Goal: Task Accomplishment & Management: Use online tool/utility

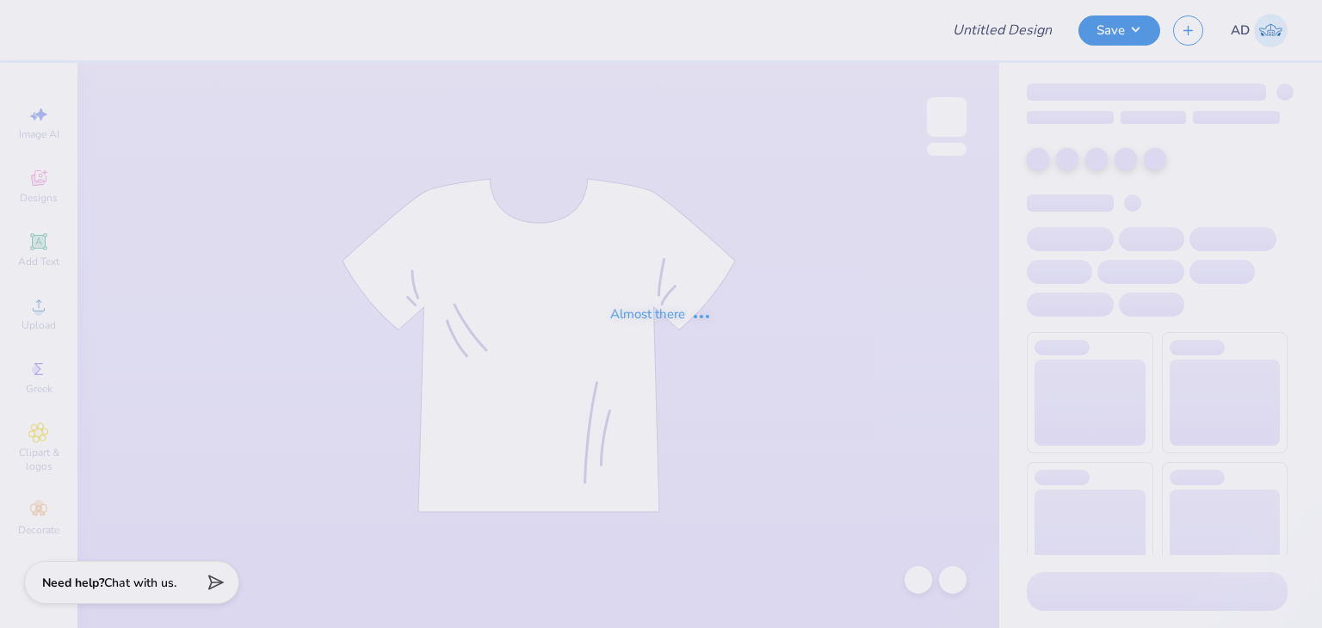
type input "[PERSON_NAME] : [GEOGRAPHIC_DATA]"
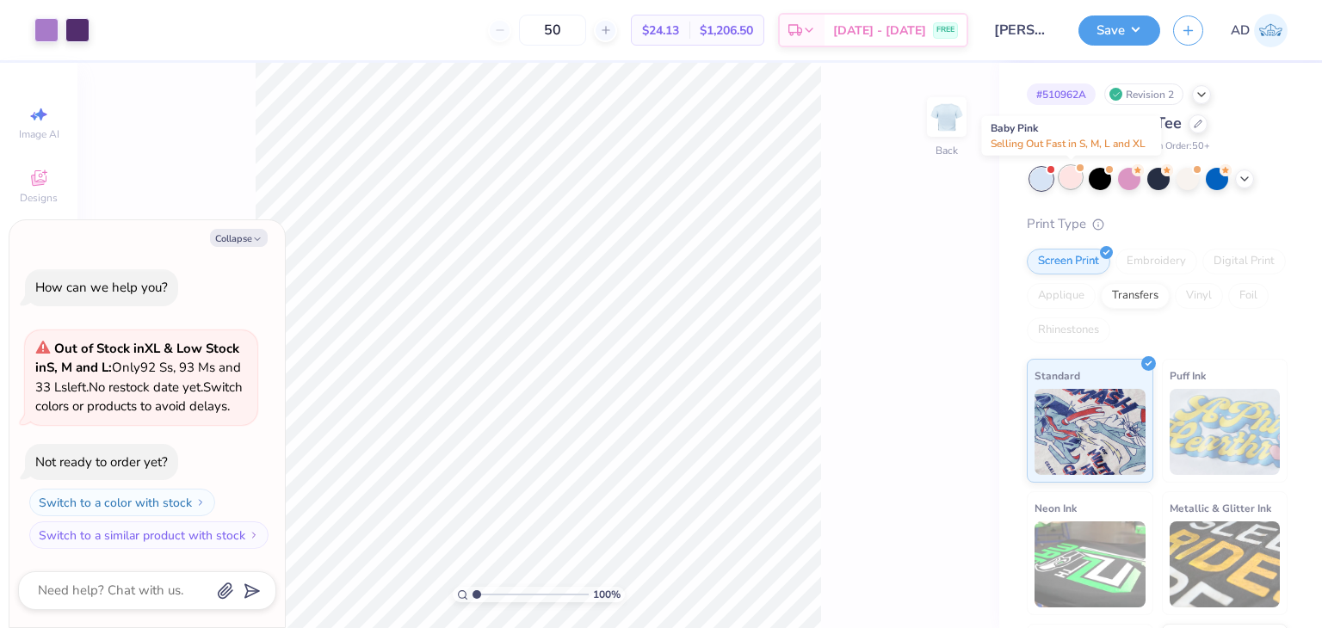
click at [1071, 176] on div at bounding box center [1070, 177] width 22 height 22
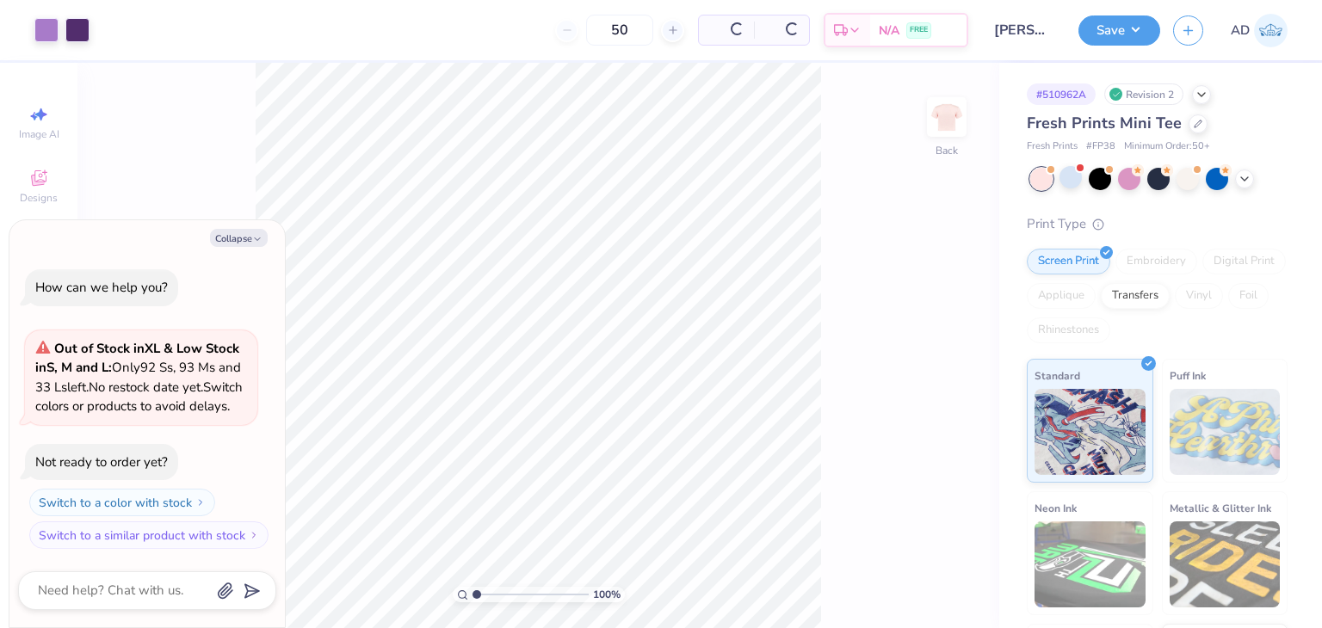
scroll to position [172, 0]
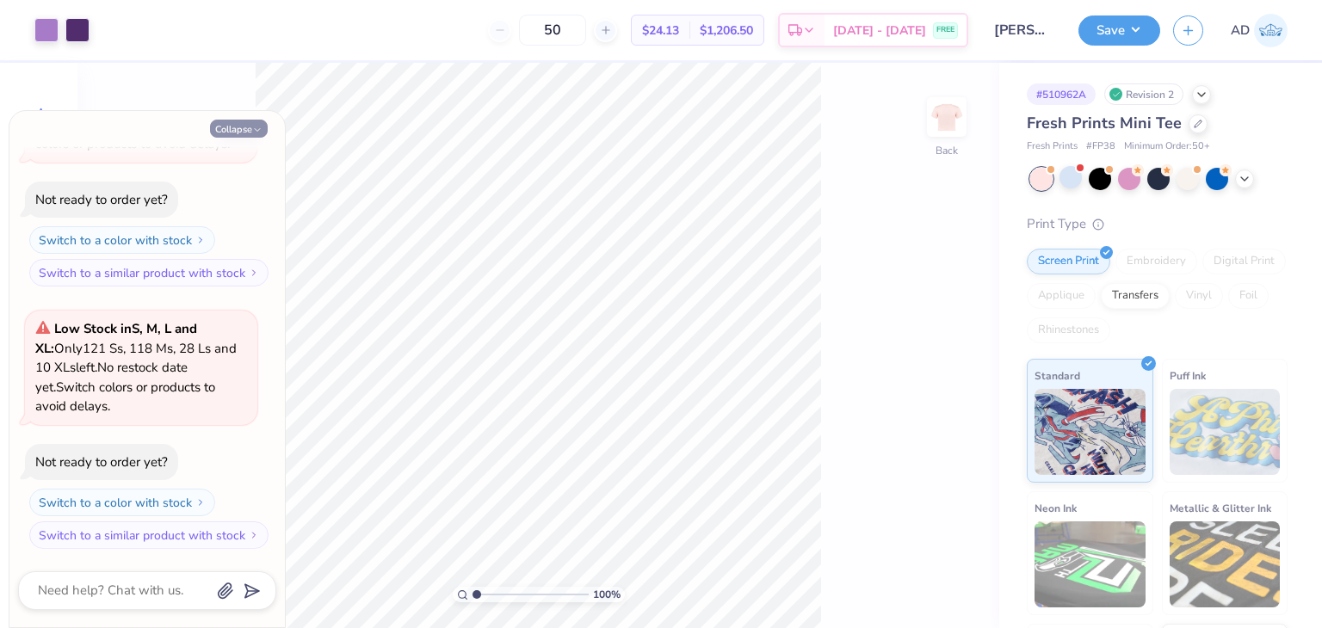
click at [227, 125] on button "Collapse" at bounding box center [239, 129] width 58 height 18
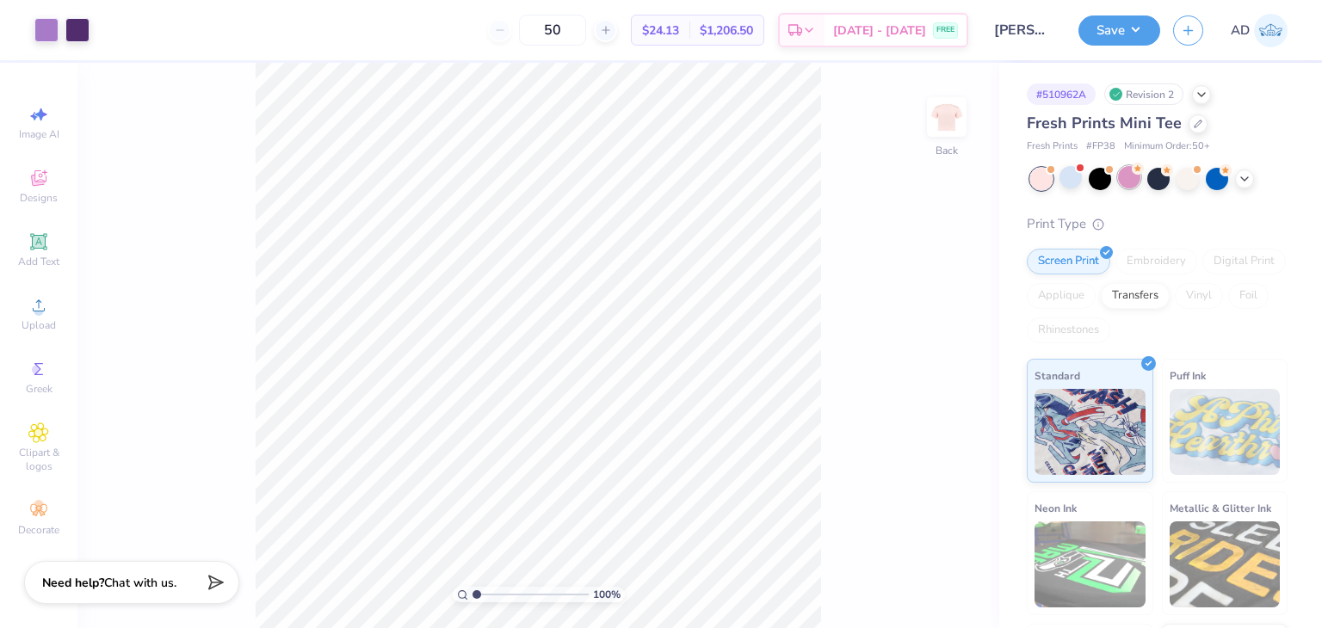
click at [1123, 183] on div at bounding box center [1129, 177] width 22 height 22
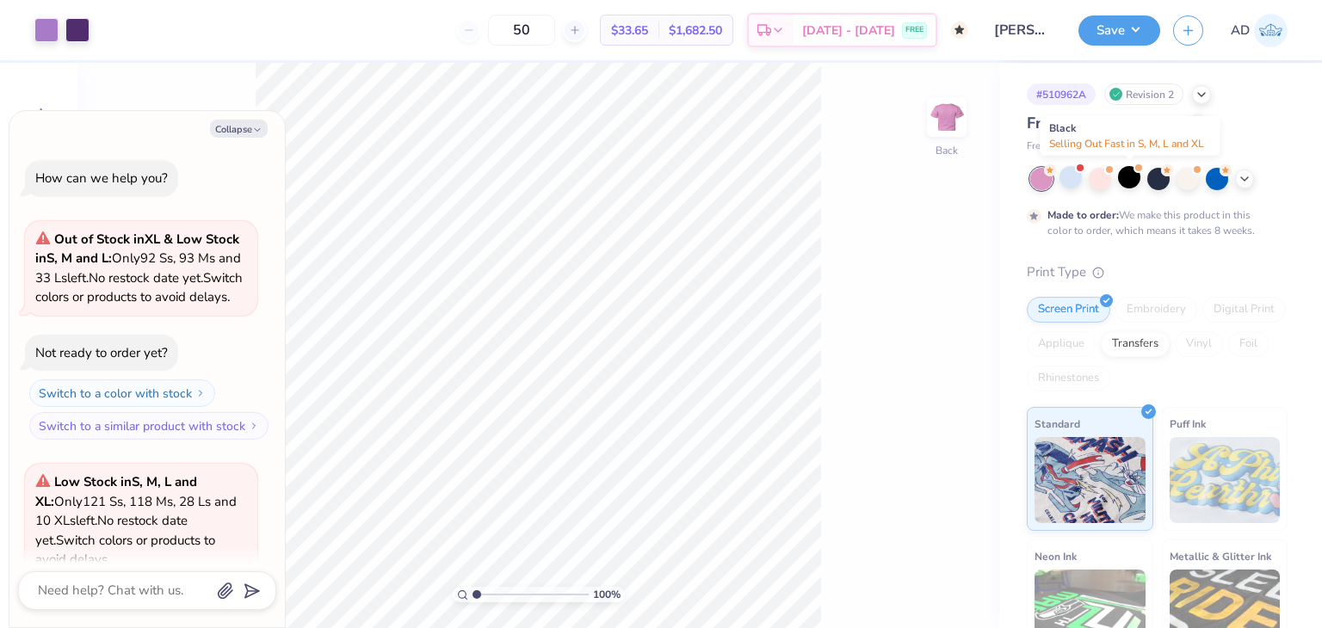
scroll to position [333, 0]
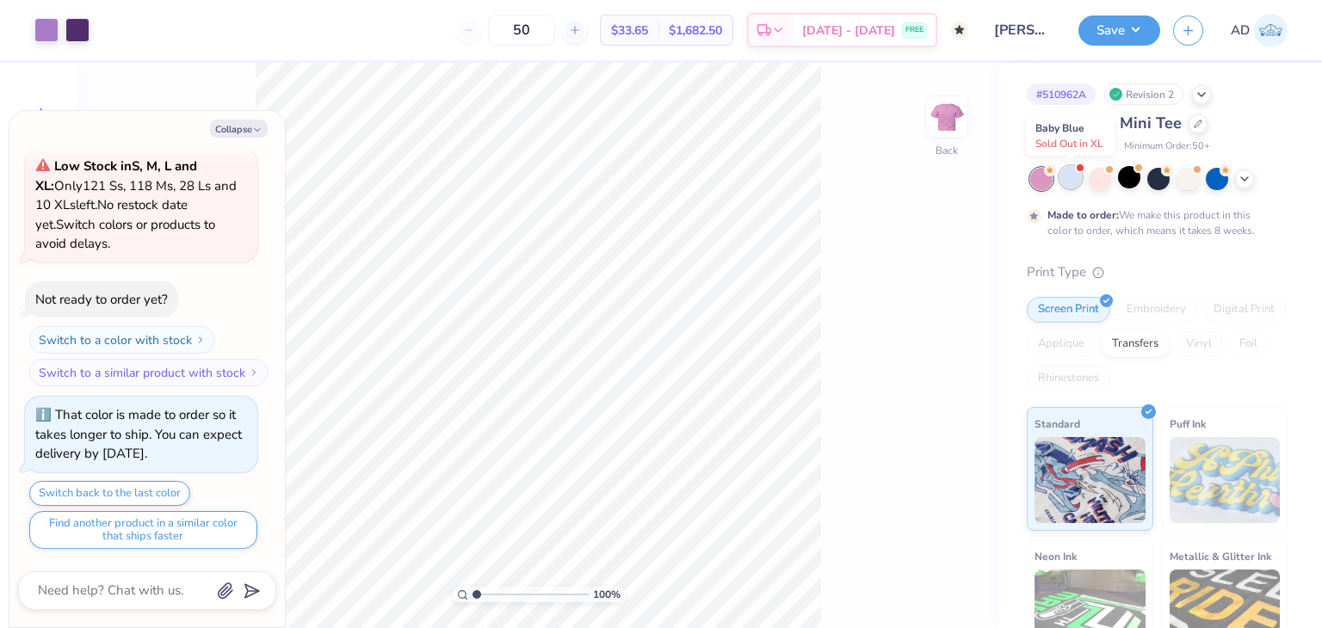
click at [1079, 176] on div at bounding box center [1070, 177] width 22 height 22
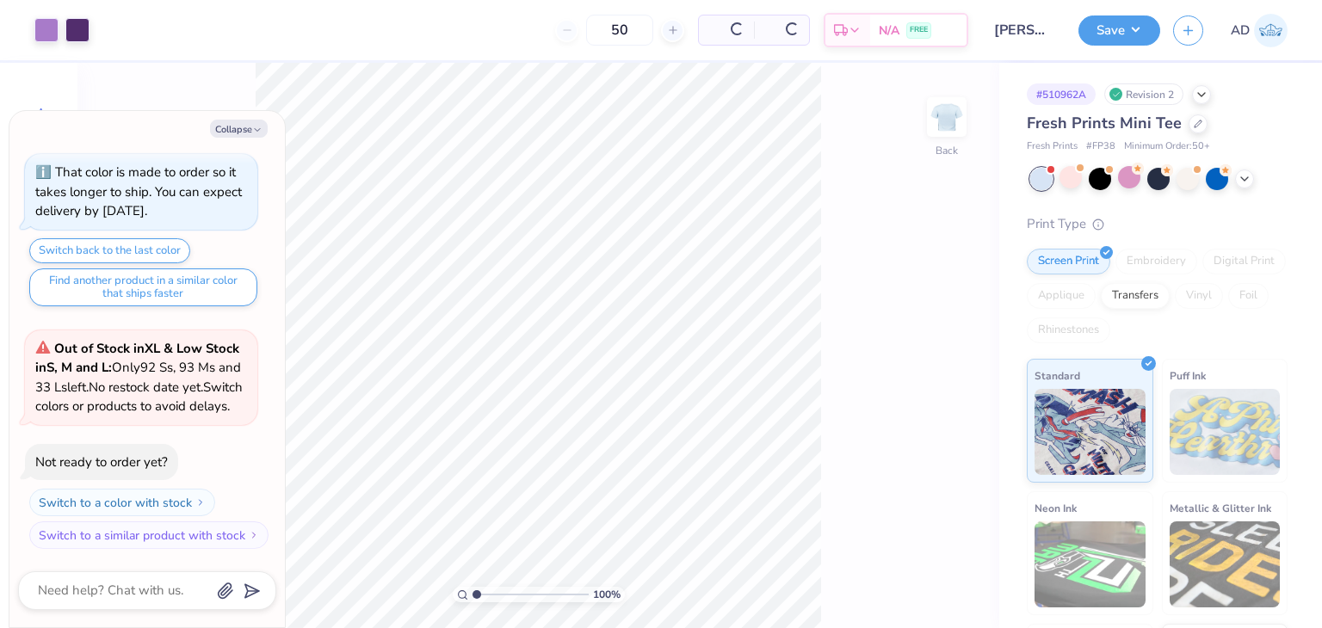
scroll to position [701, 0]
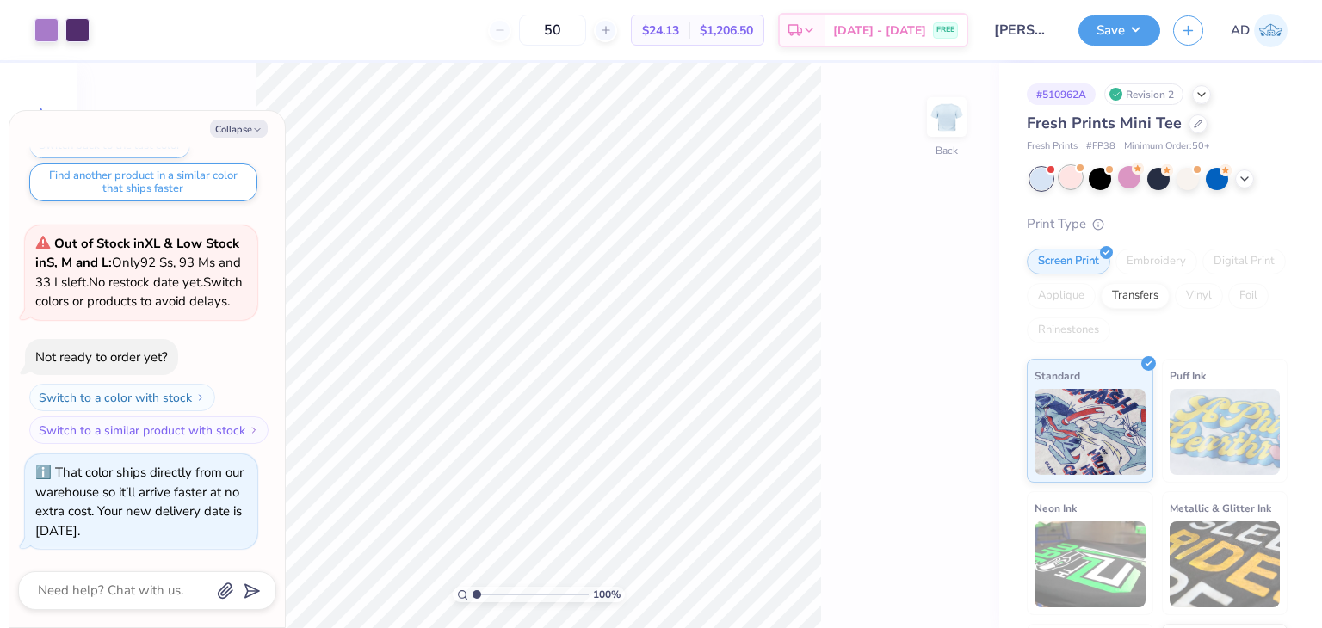
click at [1074, 183] on div at bounding box center [1070, 177] width 22 height 22
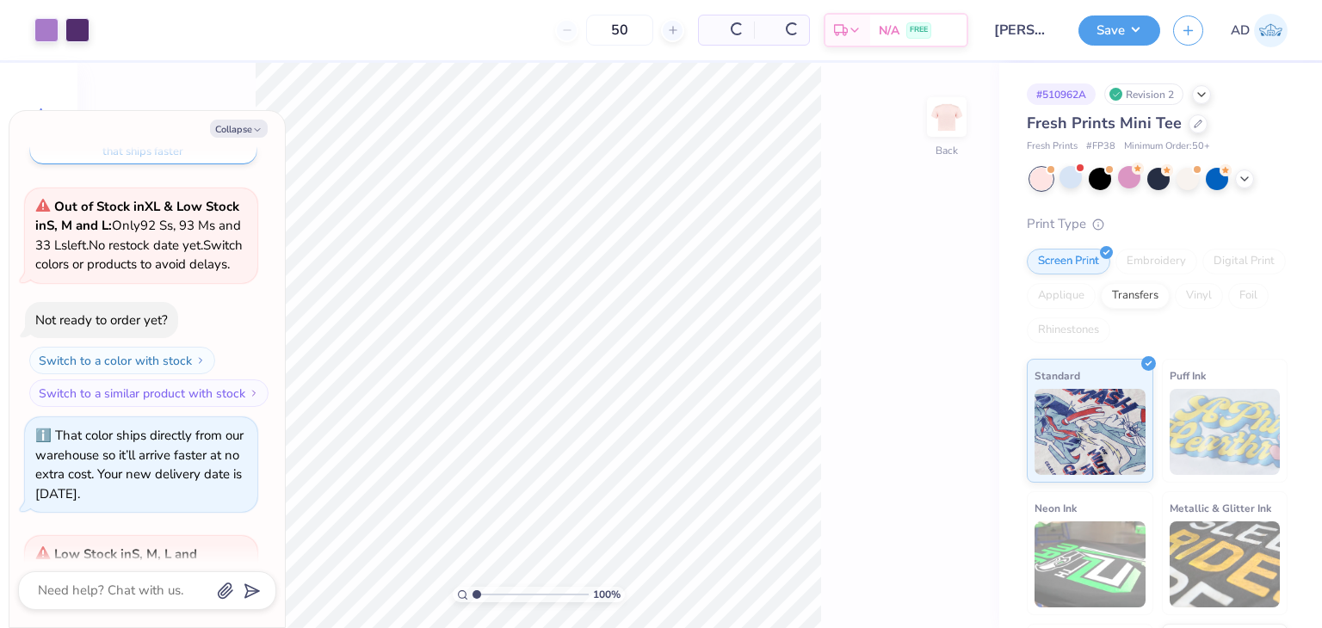
scroll to position [963, 0]
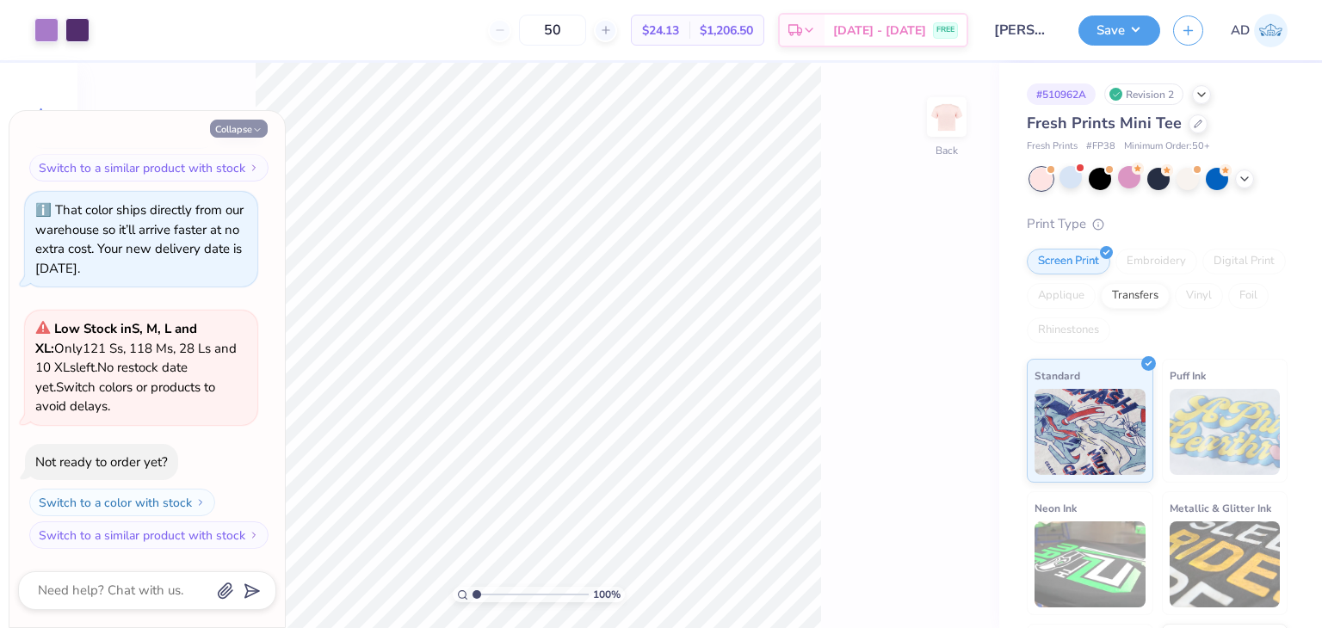
click at [241, 127] on button "Collapse" at bounding box center [239, 129] width 58 height 18
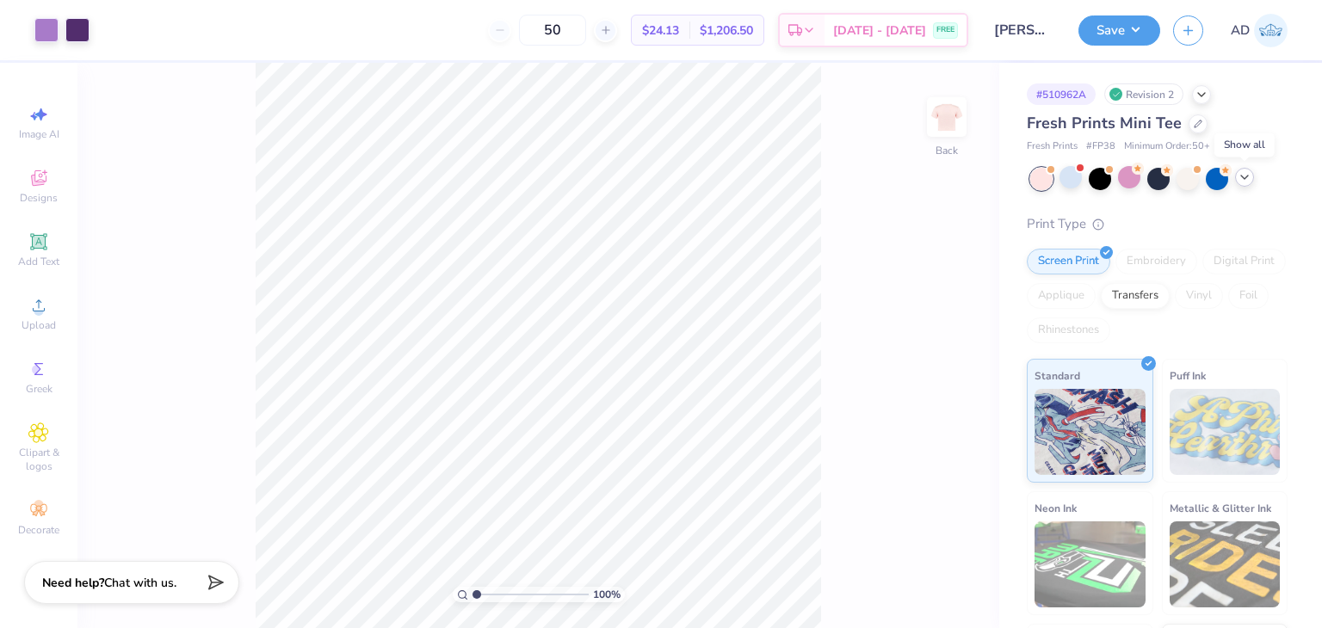
click at [1250, 180] on icon at bounding box center [1245, 177] width 14 height 14
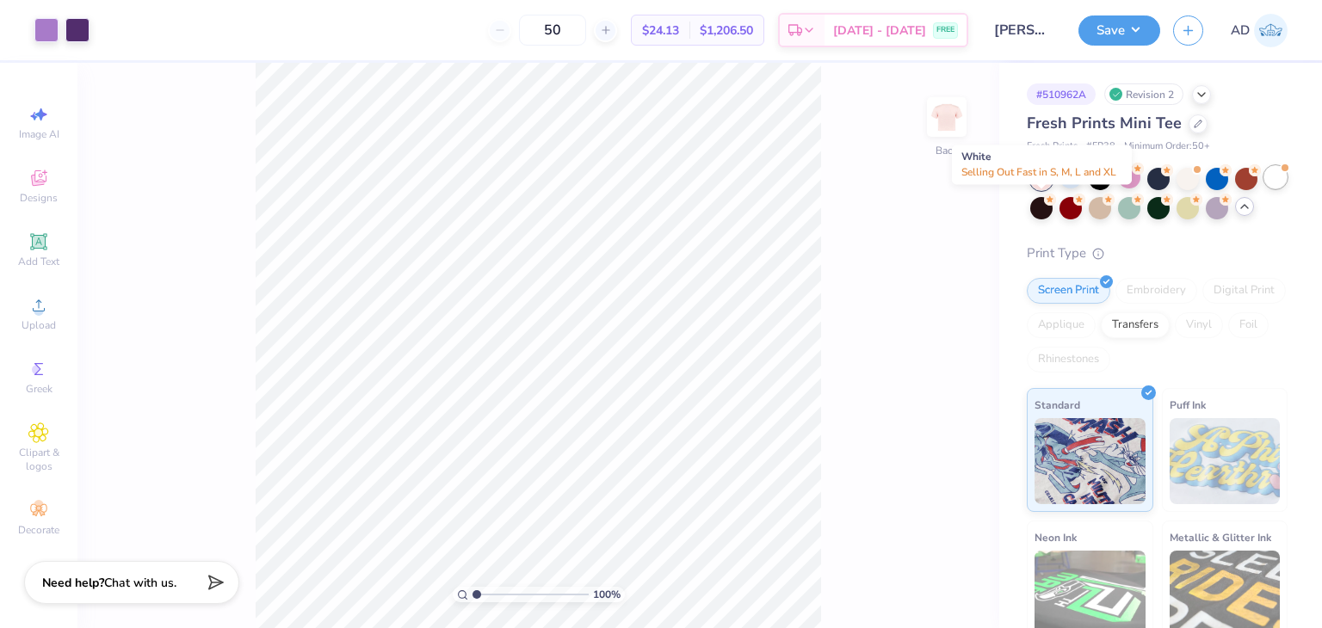
click at [1264, 188] on div at bounding box center [1275, 177] width 22 height 22
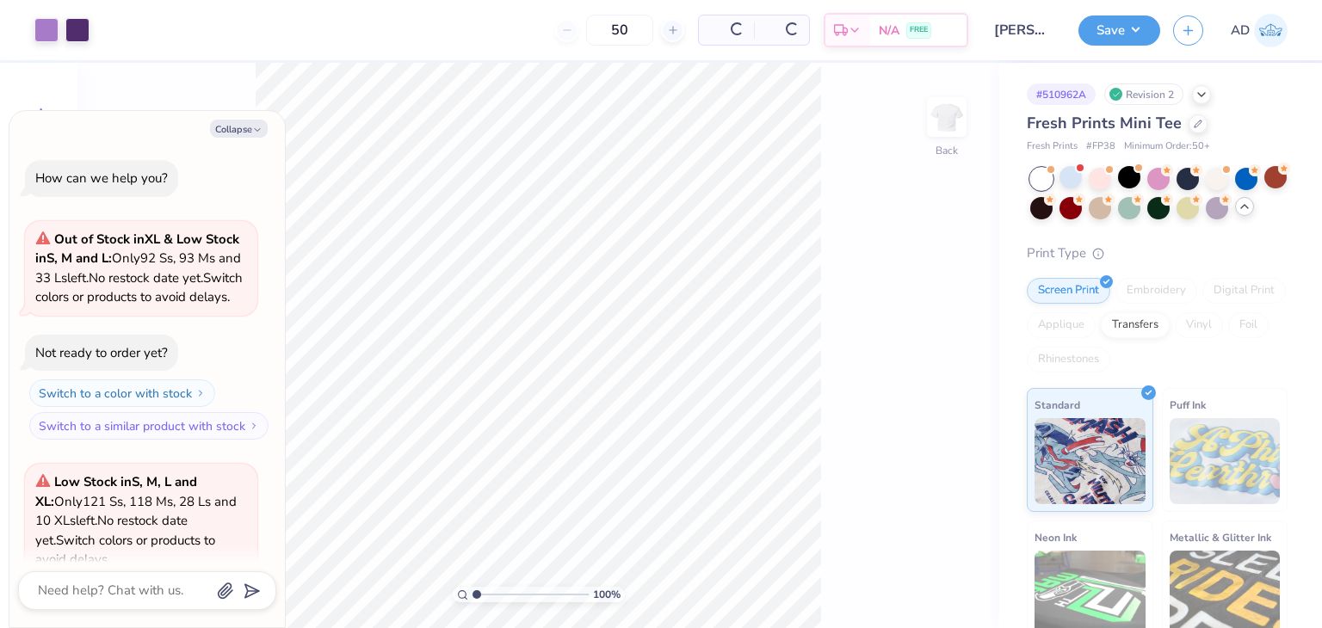
scroll to position [1226, 0]
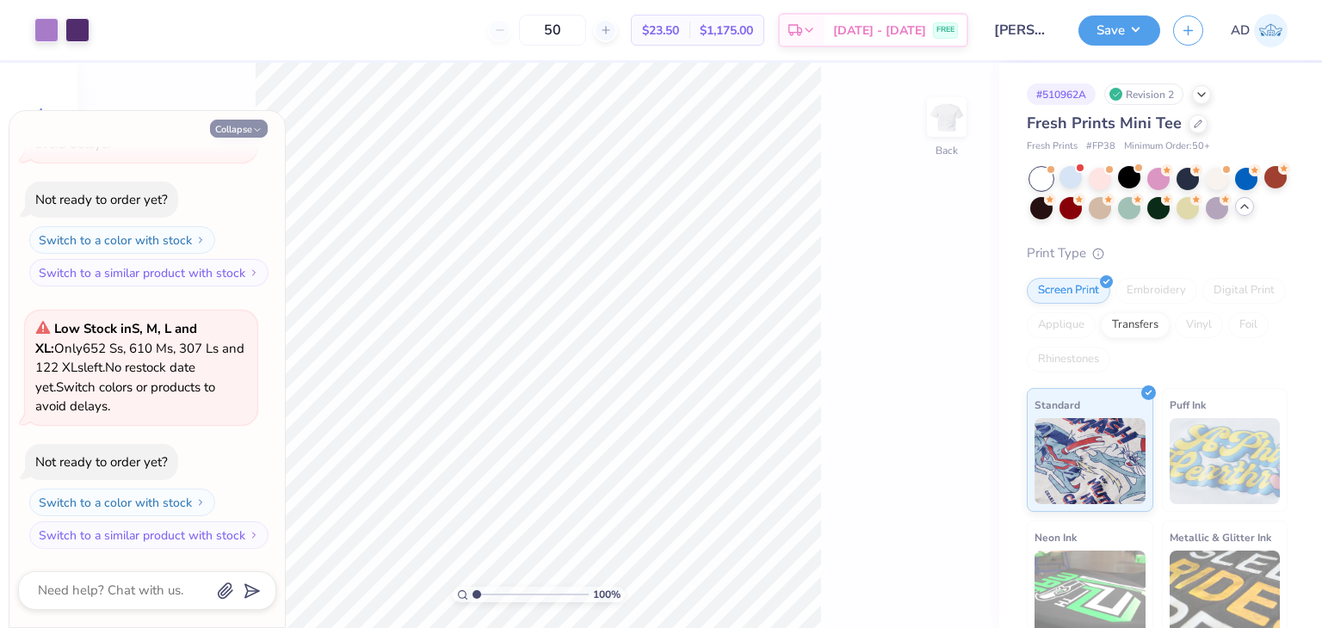
click at [254, 127] on icon "button" at bounding box center [257, 130] width 10 height 10
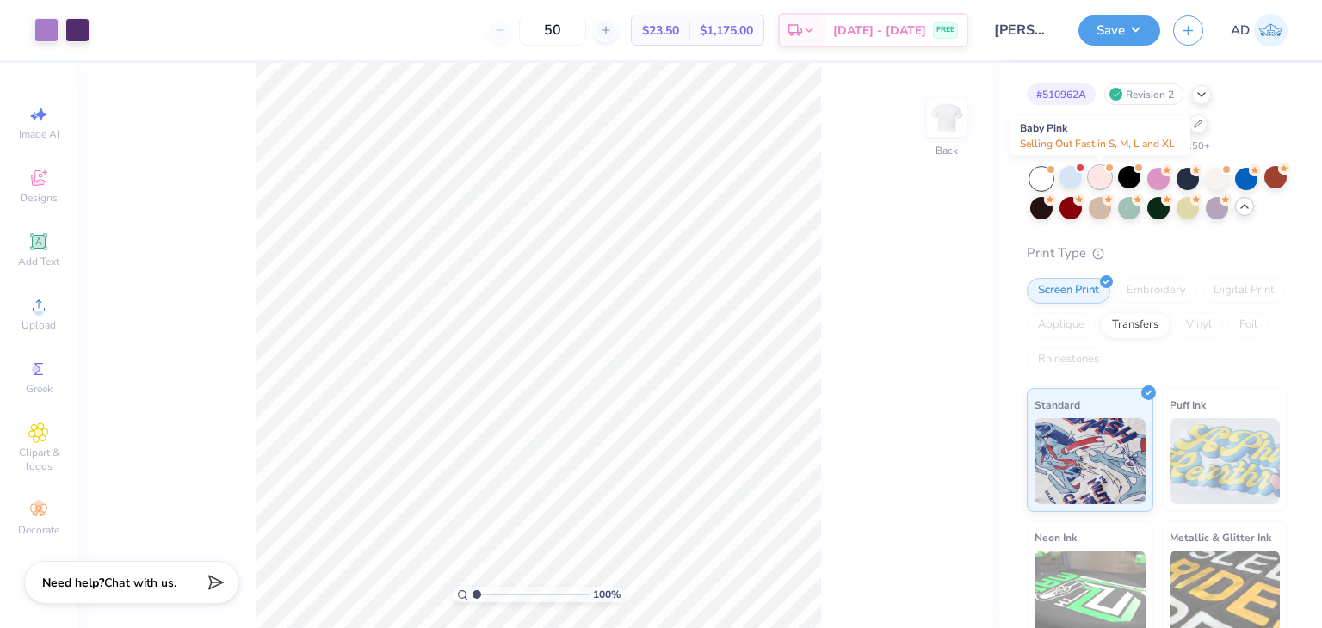
click at [1092, 180] on div at bounding box center [1100, 177] width 22 height 22
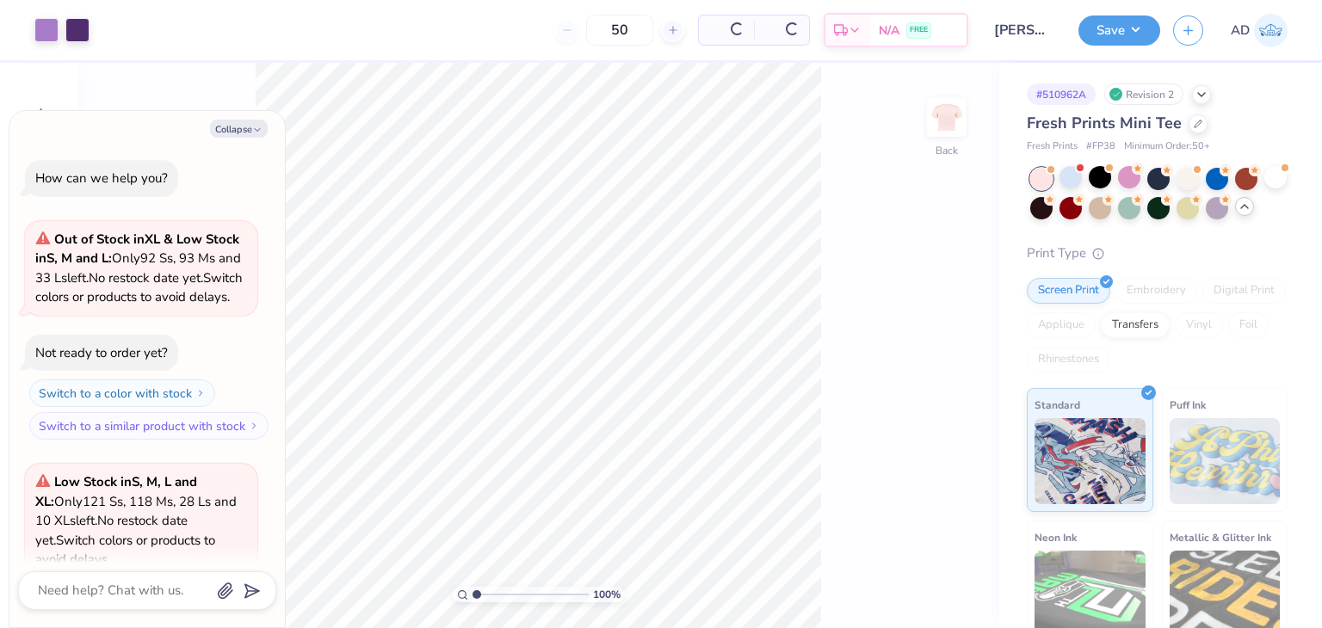
scroll to position [1488, 0]
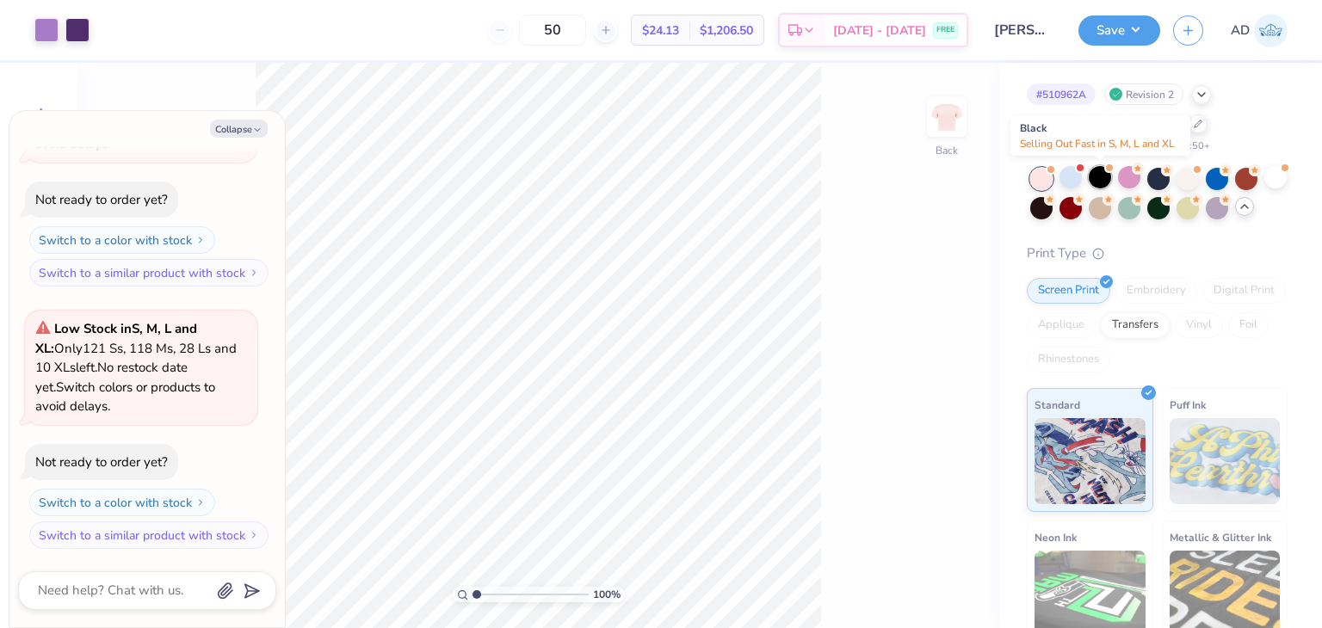
click at [1102, 181] on div at bounding box center [1100, 177] width 22 height 22
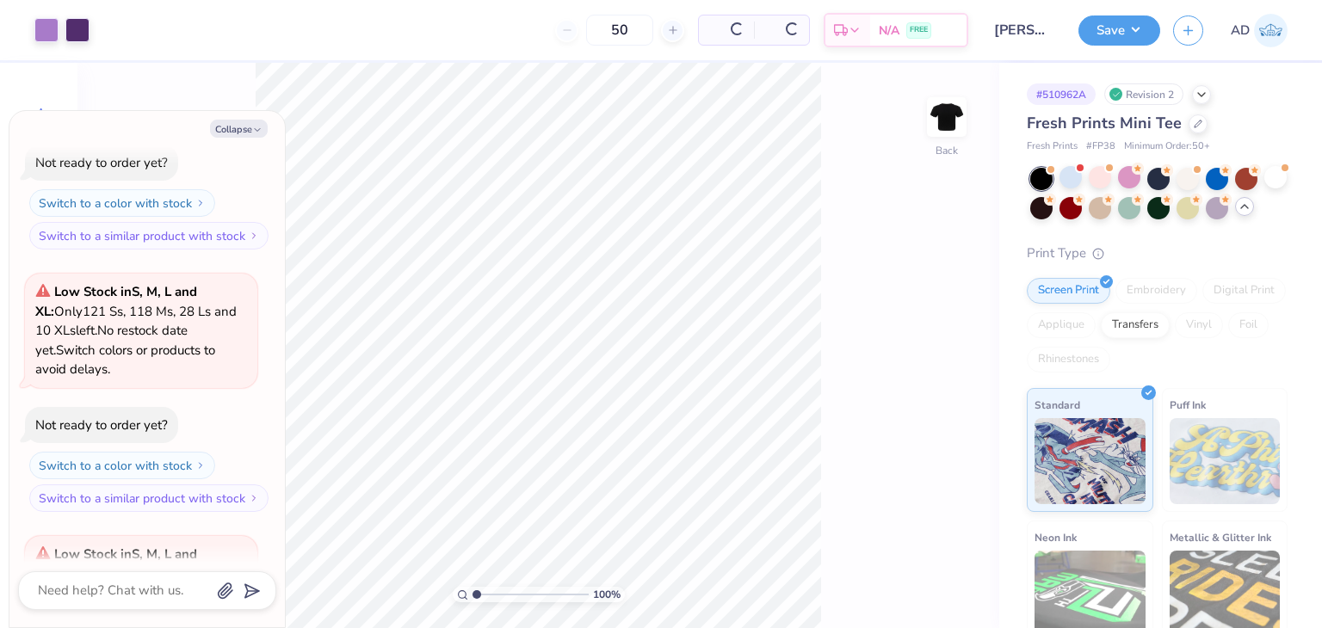
scroll to position [1751, 0]
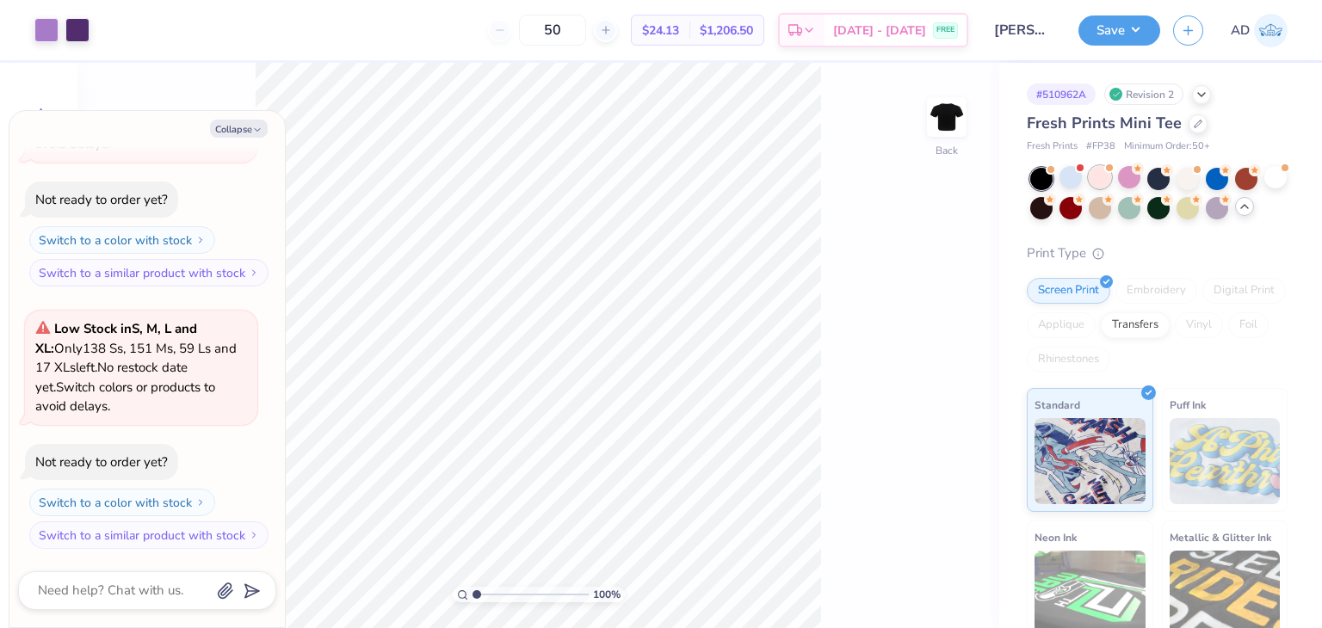
click at [1099, 174] on div at bounding box center [1100, 177] width 22 height 22
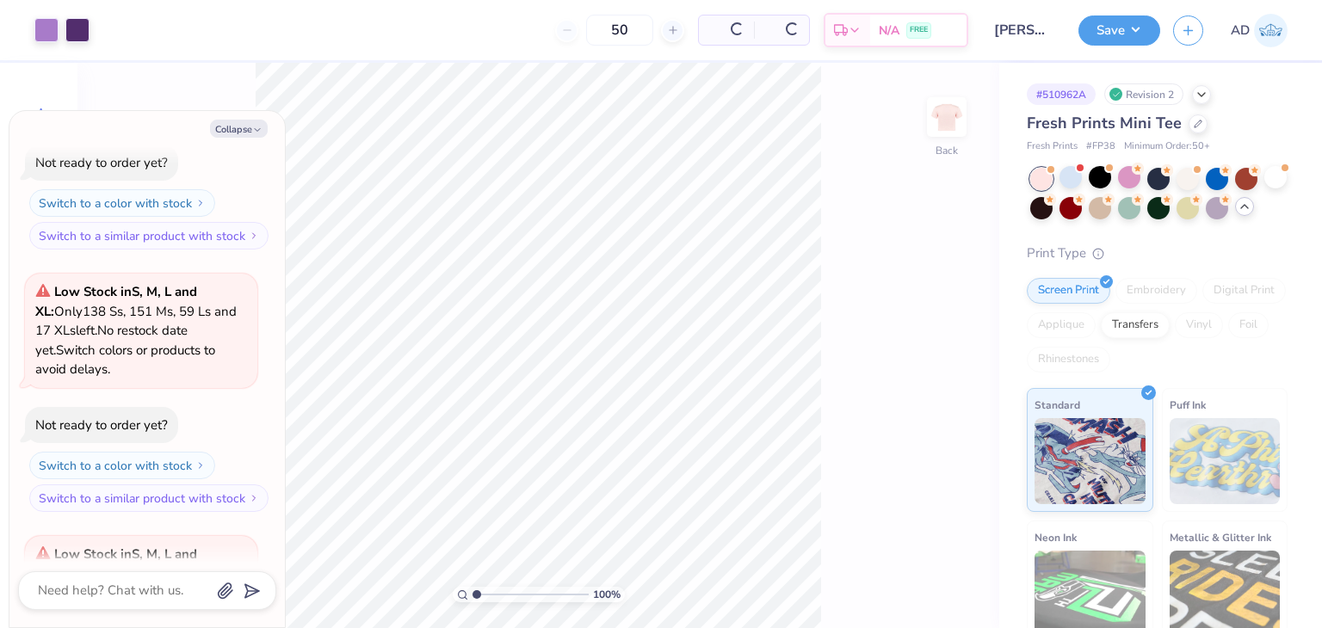
scroll to position [2013, 0]
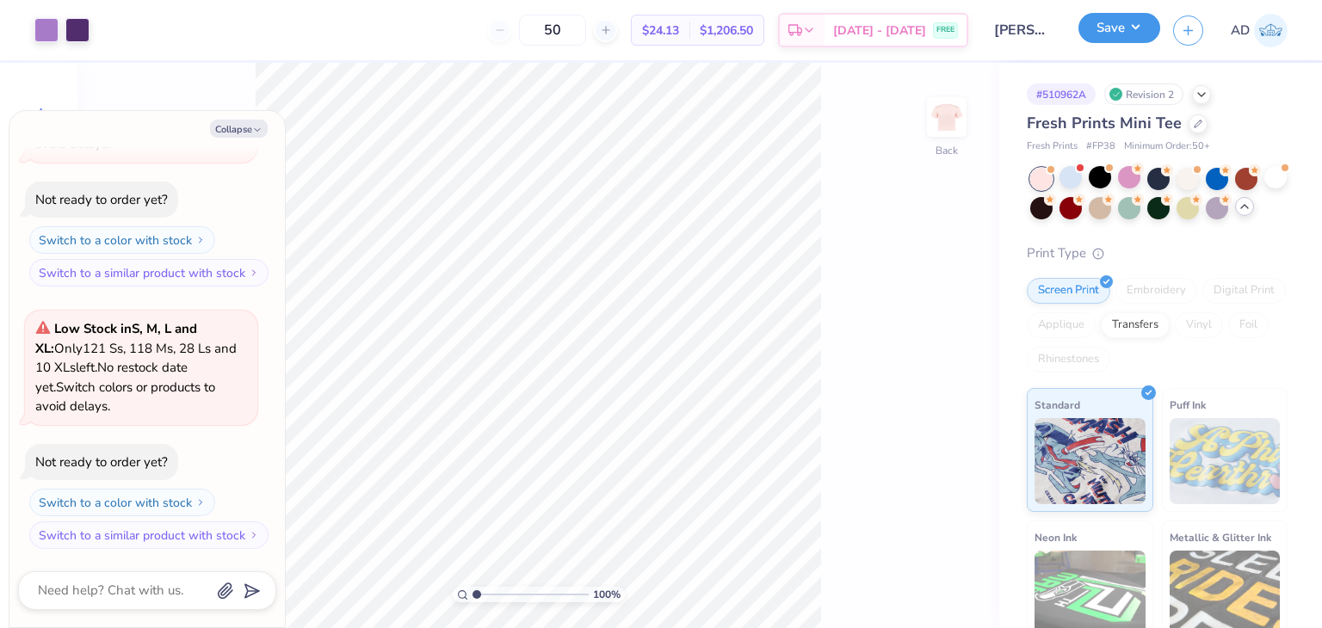
click at [1117, 28] on button "Save" at bounding box center [1119, 28] width 82 height 30
type textarea "x"
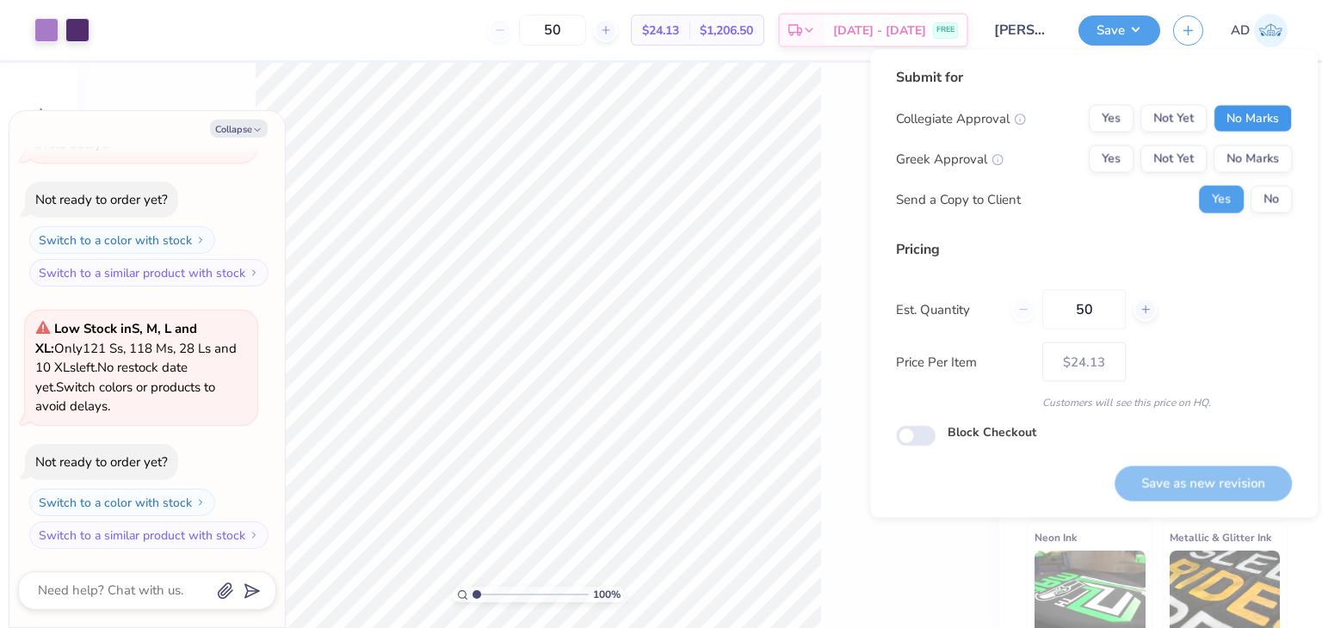
click at [1222, 120] on button "No Marks" at bounding box center [1253, 119] width 78 height 28
click at [1255, 154] on button "No Marks" at bounding box center [1253, 159] width 78 height 28
click at [1189, 493] on button "Save as new revision" at bounding box center [1203, 483] width 177 height 35
type input "$24.13"
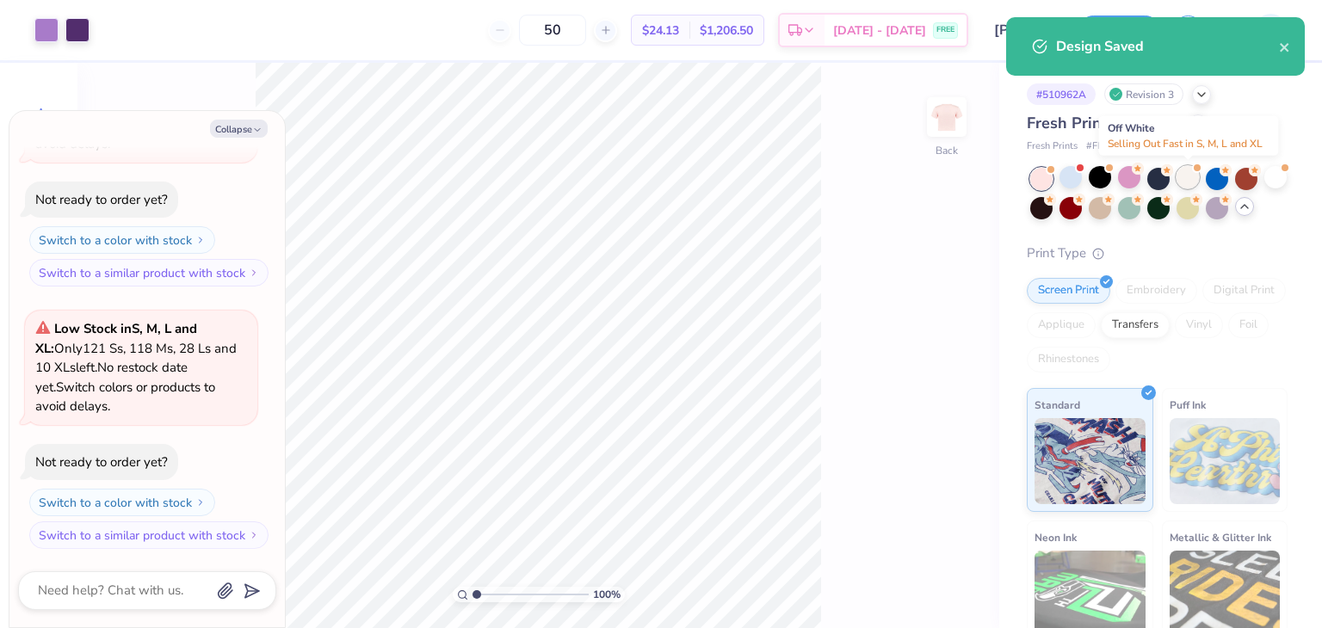
click at [1194, 180] on div at bounding box center [1188, 177] width 22 height 22
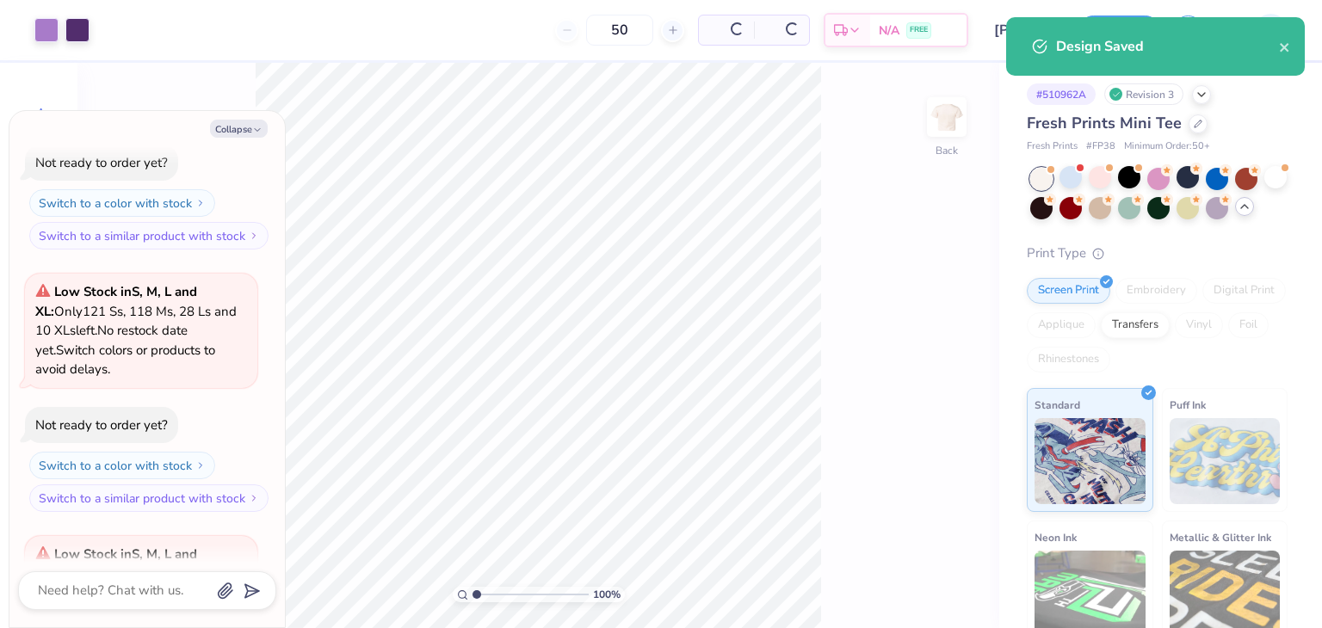
scroll to position [2276, 0]
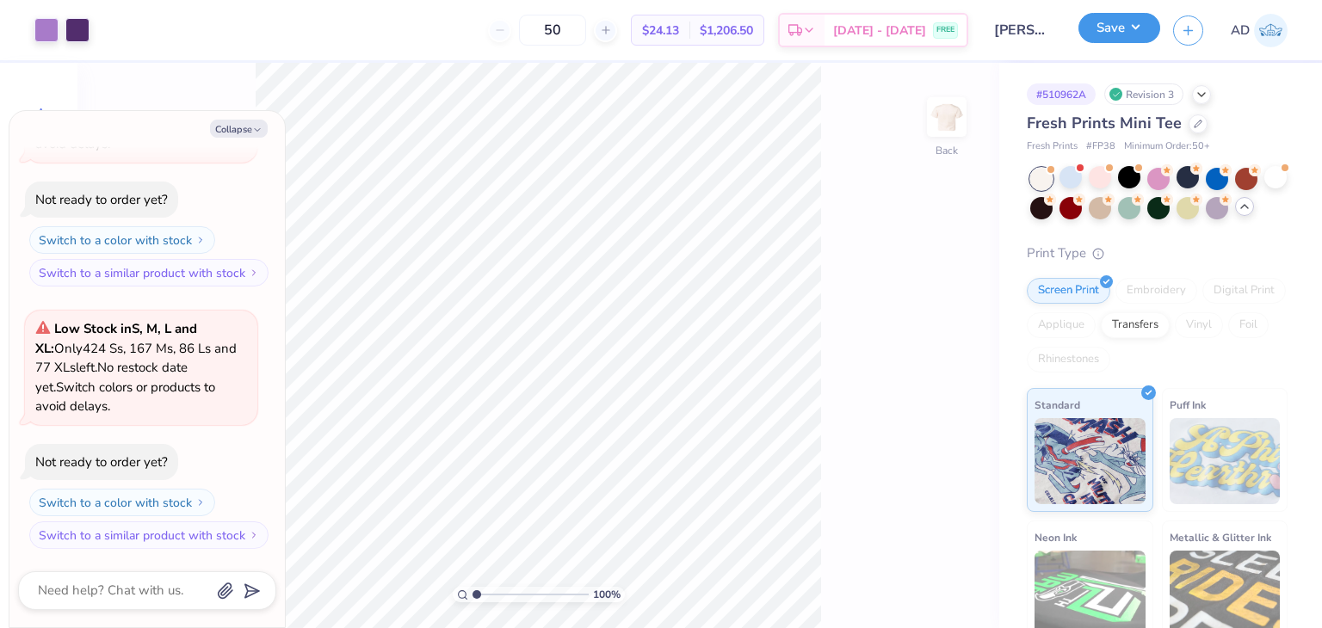
click at [1136, 30] on button "Save" at bounding box center [1119, 28] width 82 height 30
type textarea "x"
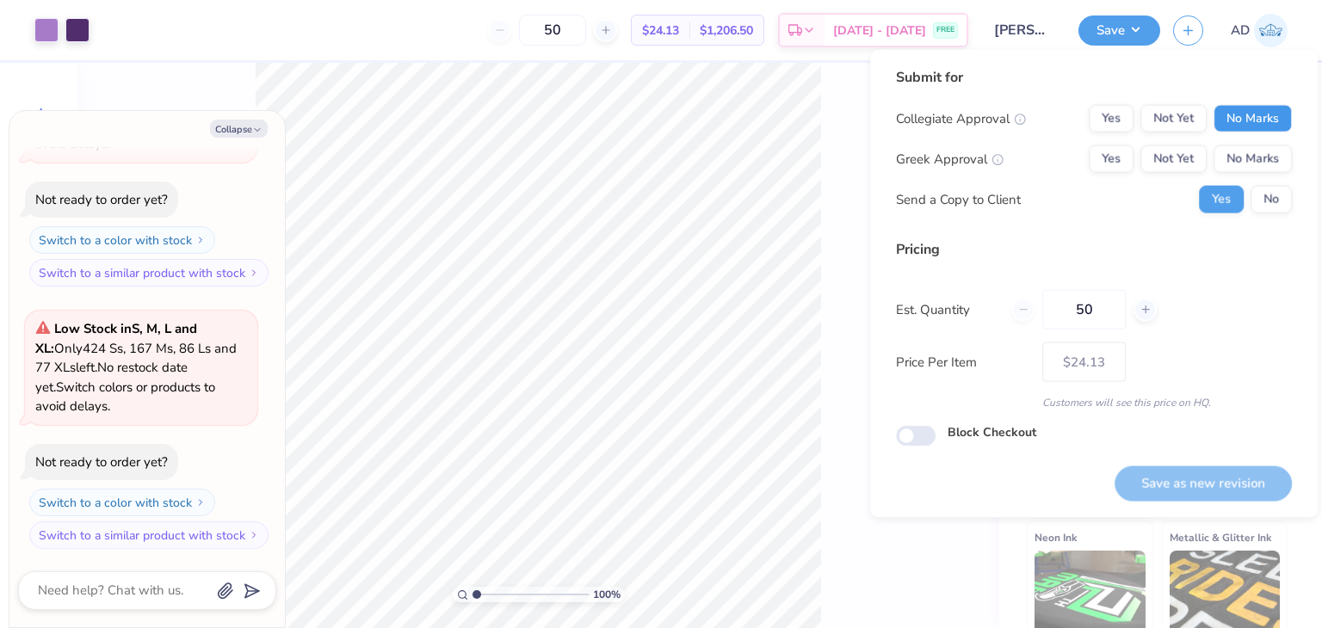
click at [1254, 116] on button "No Marks" at bounding box center [1253, 119] width 78 height 28
click at [1246, 170] on button "No Marks" at bounding box center [1253, 159] width 78 height 28
click at [1208, 490] on button "Save as new revision" at bounding box center [1203, 483] width 177 height 35
type input "$24.13"
click at [234, 133] on button "Collapse" at bounding box center [239, 129] width 58 height 18
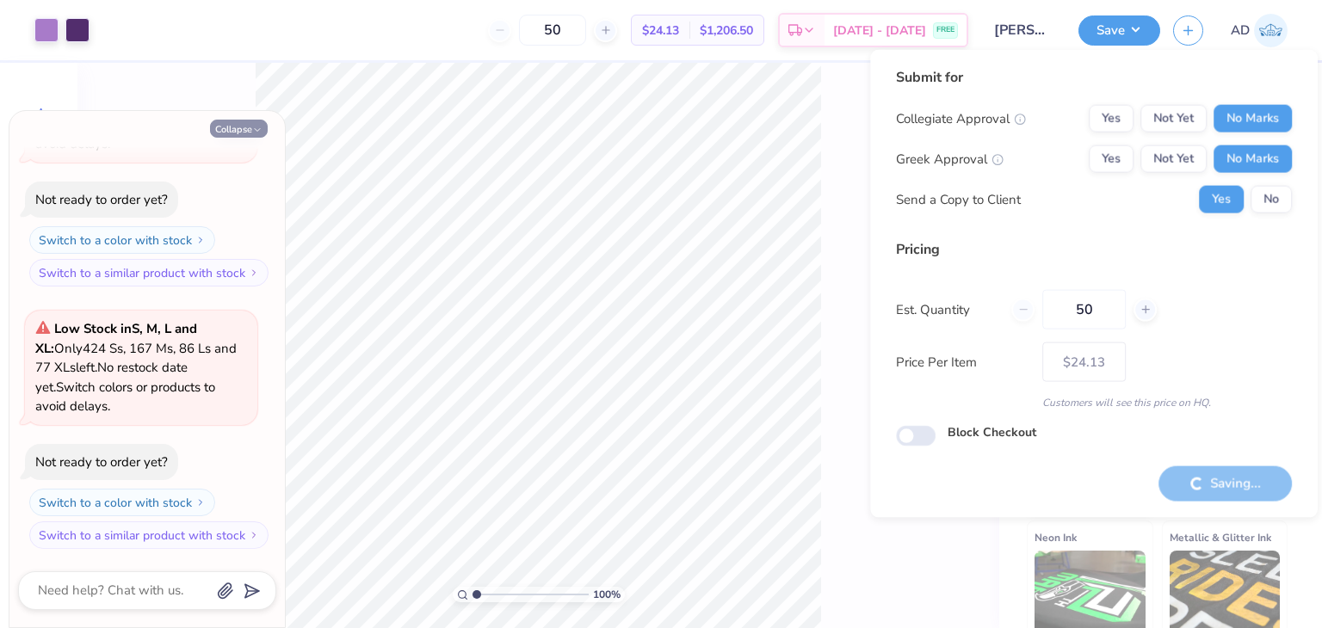
type textarea "x"
